Goal: Go to known website: Access a specific website the user already knows

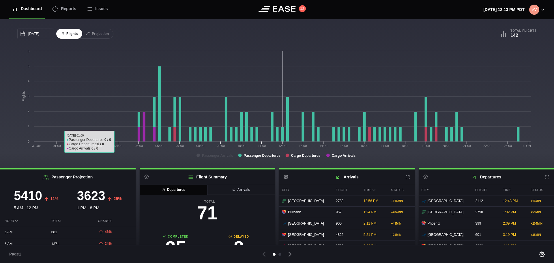
scroll to position [58, 0]
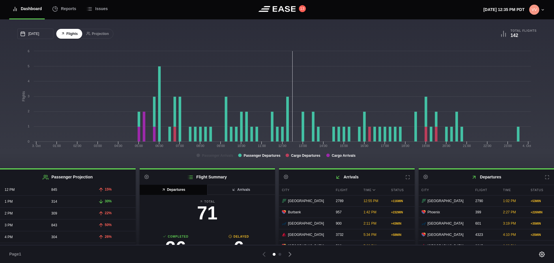
scroll to position [115, 0]
